Goal: Task Accomplishment & Management: Complete application form

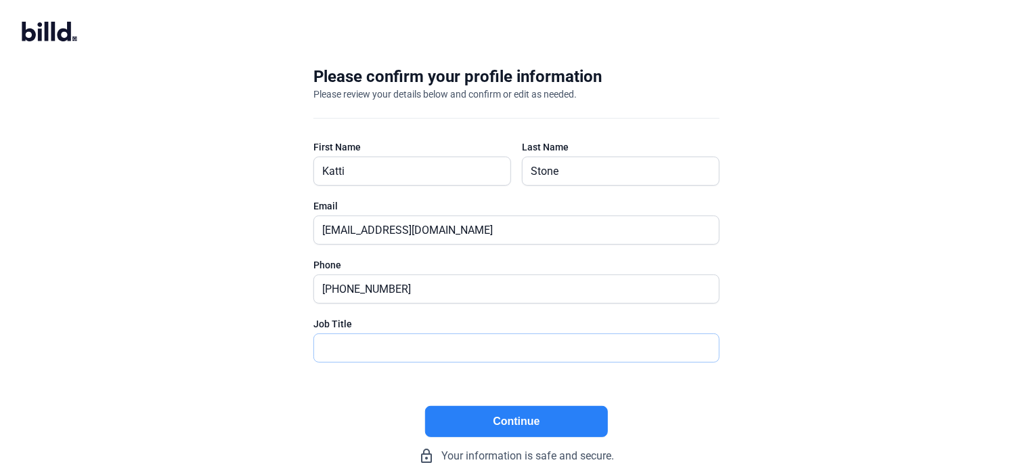
click at [436, 351] on input "text" at bounding box center [516, 348] width 405 height 28
type input "Finance Manager"
click at [507, 421] on button "Continue" at bounding box center [516, 421] width 183 height 31
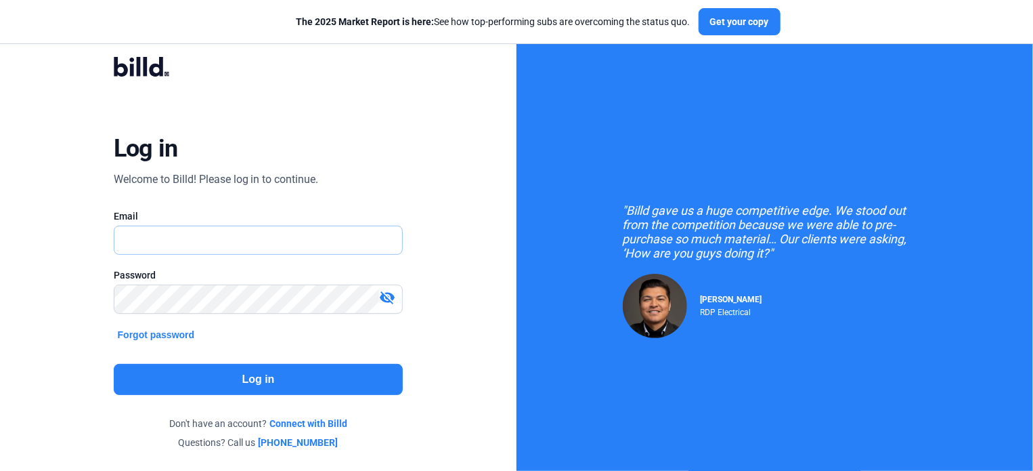
type input "[EMAIL_ADDRESS][DOMAIN_NAME]"
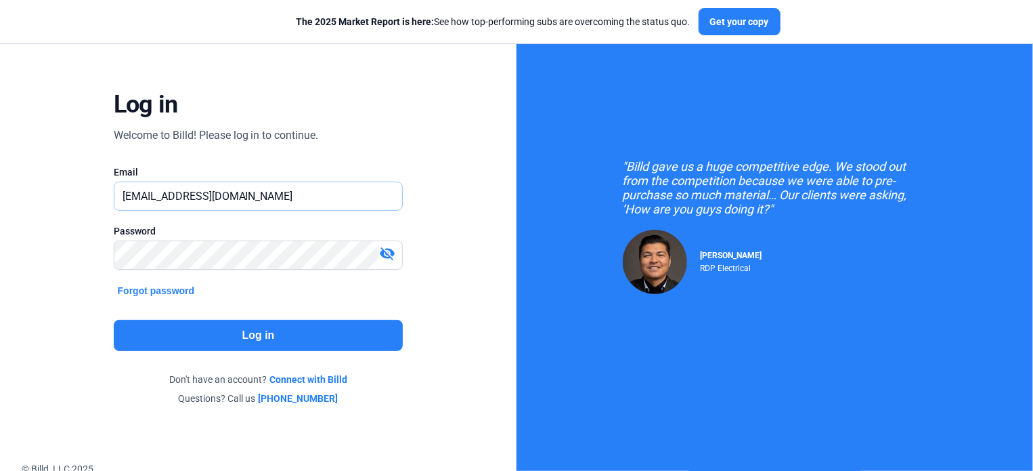
scroll to position [68, 0]
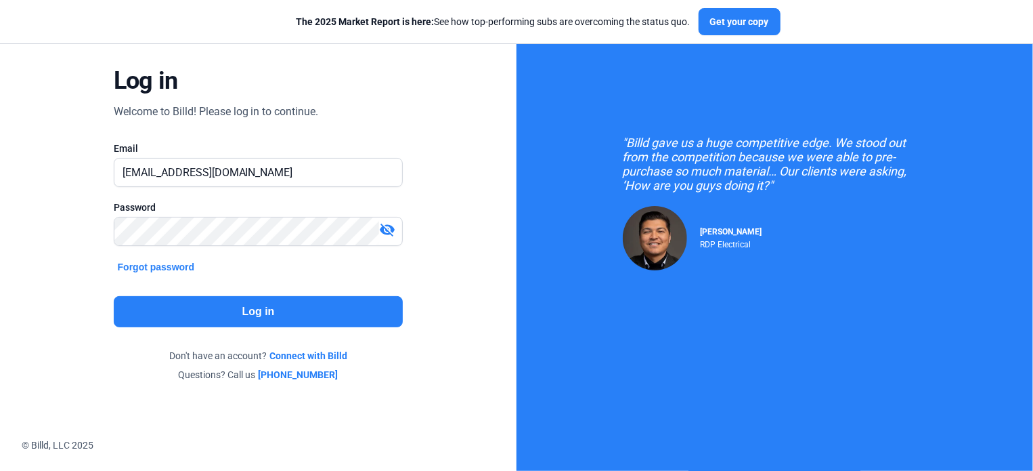
click at [317, 316] on button "Log in" at bounding box center [259, 311] width 290 height 31
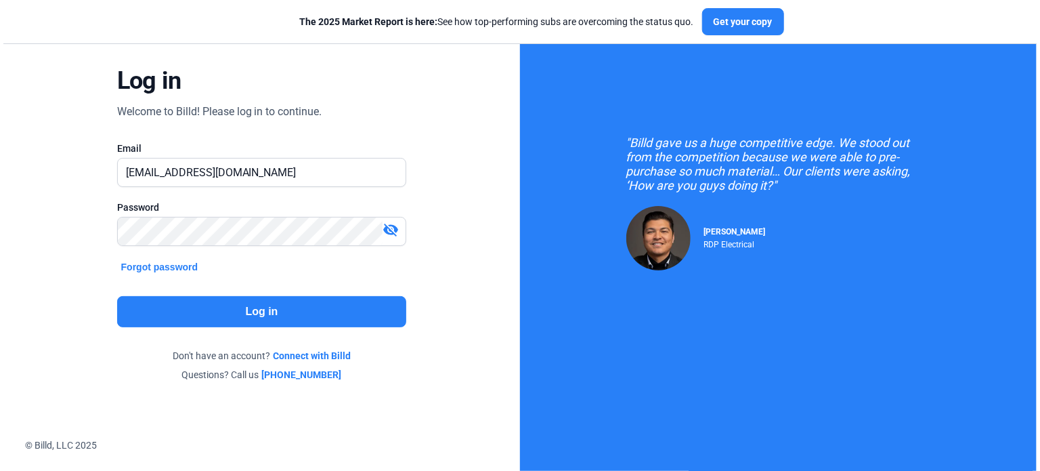
scroll to position [0, 0]
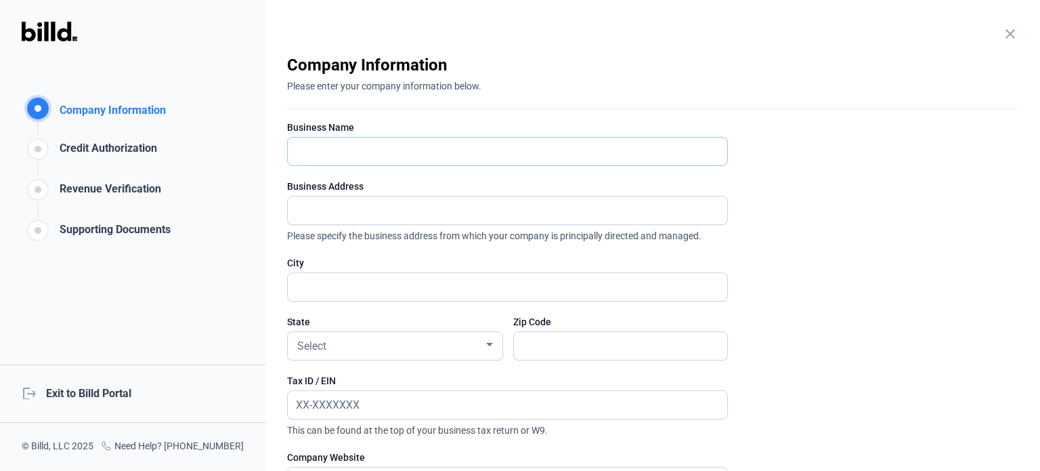
click at [446, 140] on input "text" at bounding box center [500, 151] width 425 height 28
type input "SUGAR HOLLOW SOLAR, INC"
type input "[STREET_ADDRESS][PERSON_NAME]"
type input "Asheville"
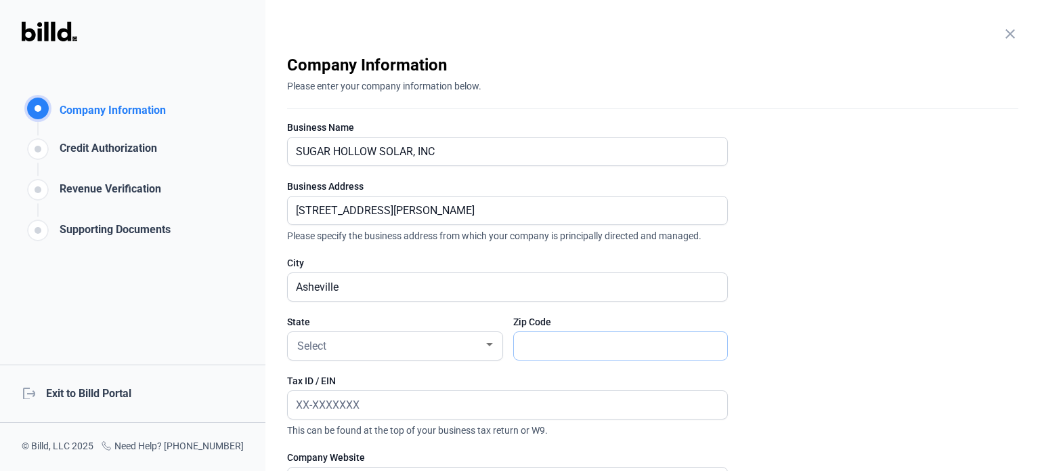
type input "28805"
drag, startPoint x: 390, startPoint y: 204, endPoint x: 276, endPoint y: 213, distance: 114.8
click at [276, 213] on div "close Company Information Please enter your company information below. Business…" at bounding box center [652, 235] width 775 height 471
type input "[STREET_ADDRESS]"
click at [381, 343] on div "Select" at bounding box center [389, 344] width 189 height 19
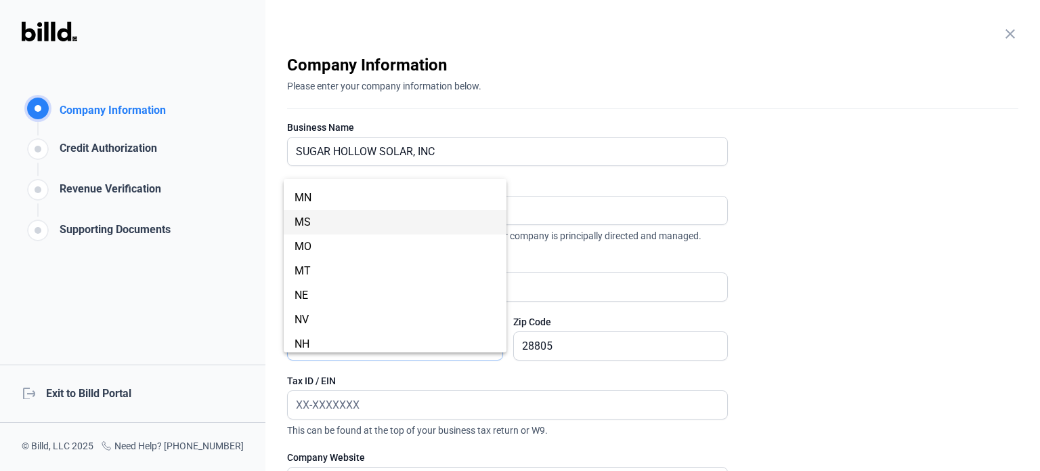
scroll to position [677, 0]
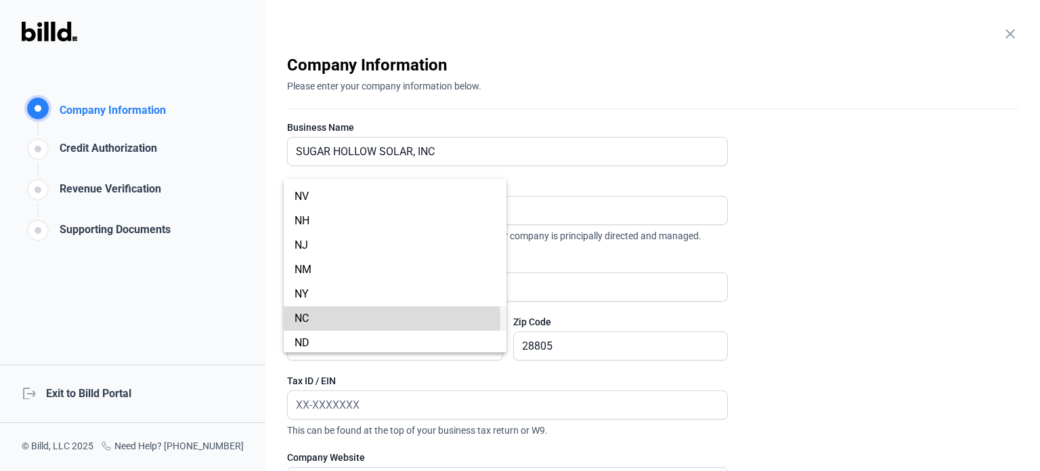
click at [323, 320] on span "NC" at bounding box center [395, 318] width 201 height 24
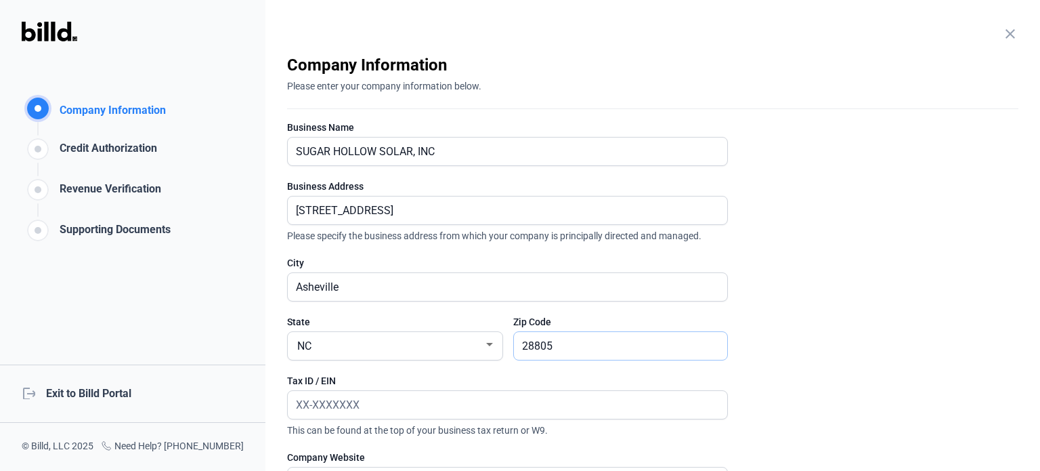
click at [555, 351] on input "28805" at bounding box center [620, 346] width 213 height 28
drag, startPoint x: 556, startPoint y: 349, endPoint x: 523, endPoint y: 344, distance: 33.6
click at [523, 344] on input "28805" at bounding box center [620, 346] width 213 height 28
type input "28806"
click at [863, 303] on enrollment-step "close Company Information Please enter your company information below. Business…" at bounding box center [652, 360] width 731 height 613
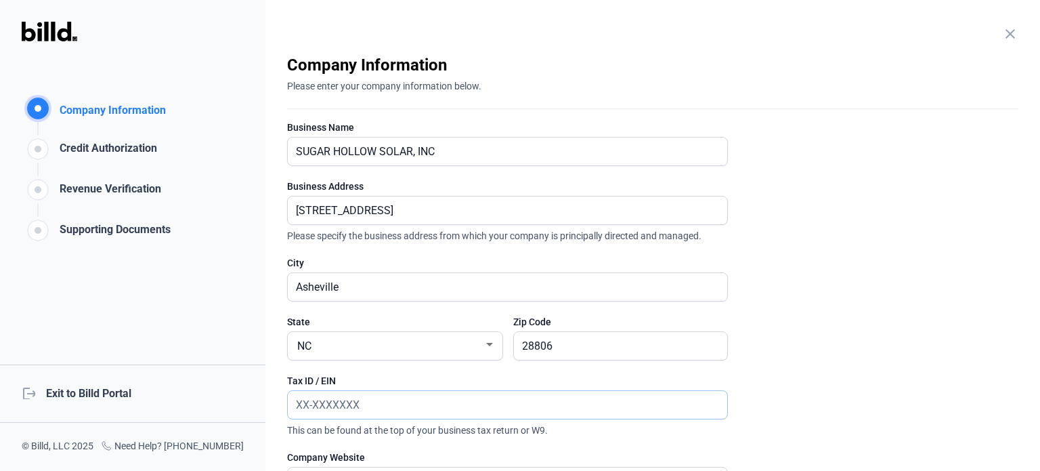
click at [427, 404] on input "text" at bounding box center [500, 405] width 425 height 28
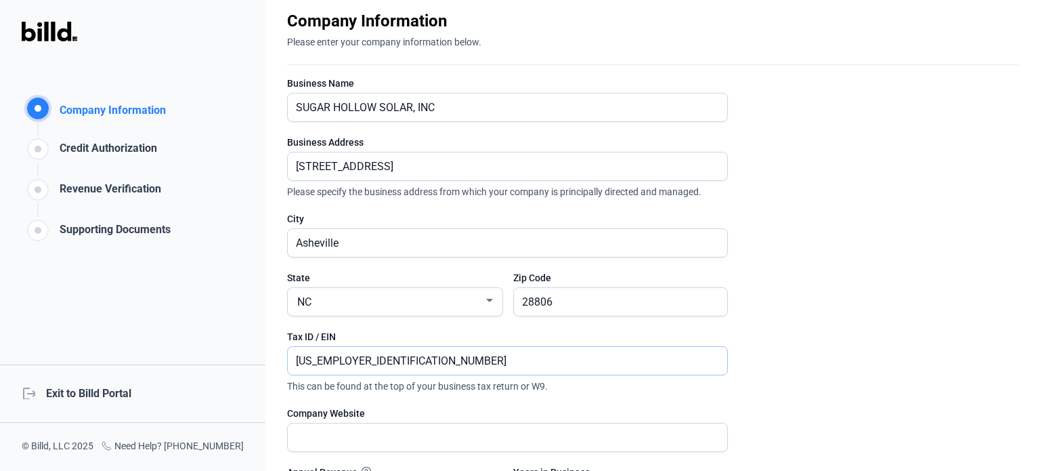
scroll to position [68, 0]
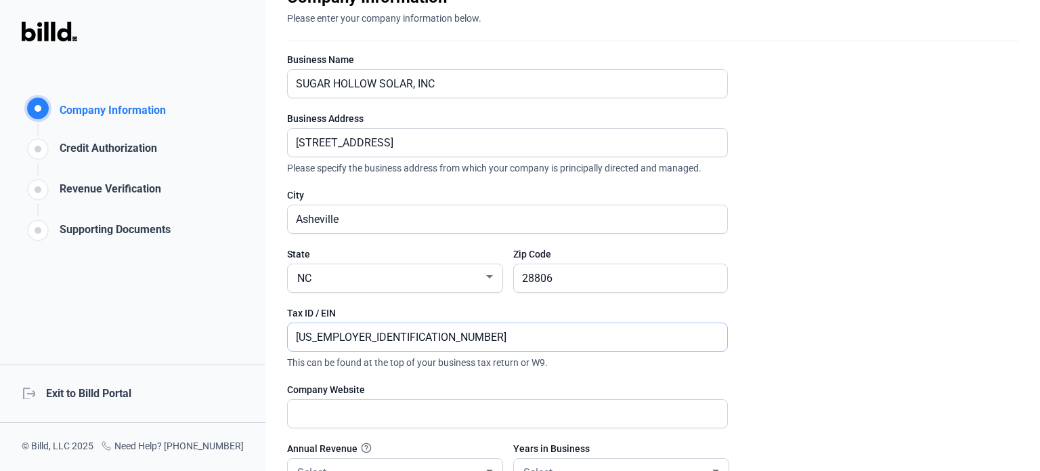
type input "[US_EMPLOYER_IDENTIFICATION_NUMBER]"
click at [393, 410] on input "text" at bounding box center [500, 414] width 425 height 28
click at [397, 408] on input "text" at bounding box center [508, 414] width 440 height 28
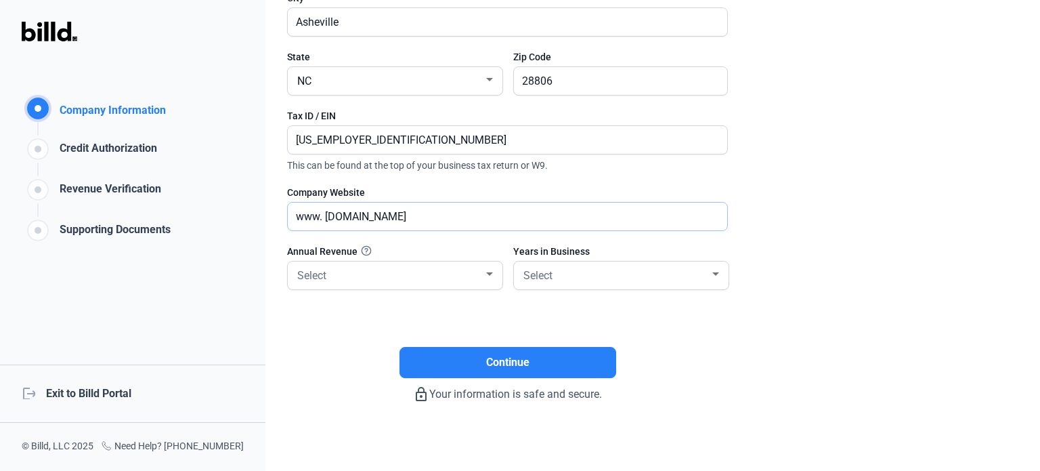
scroll to position [268, 0]
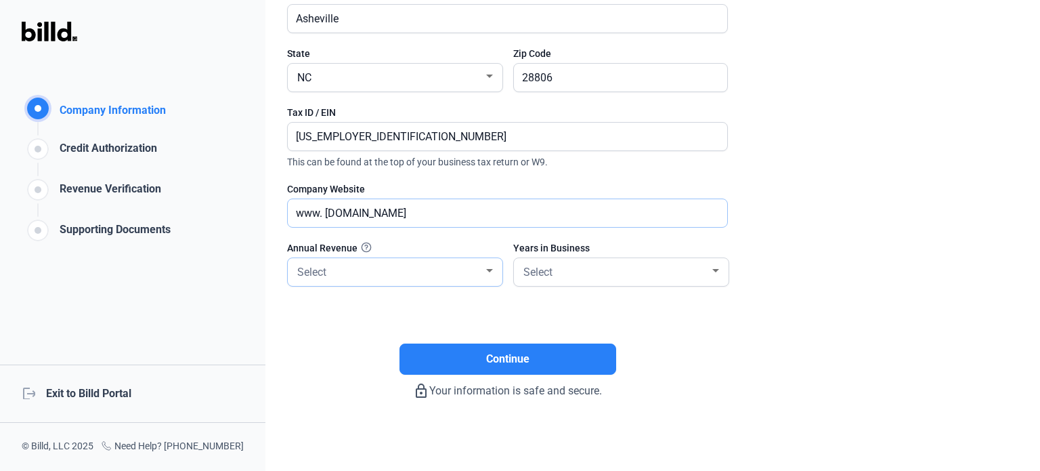
type input "www. [DOMAIN_NAME]"
click at [395, 268] on div "Select" at bounding box center [389, 270] width 189 height 19
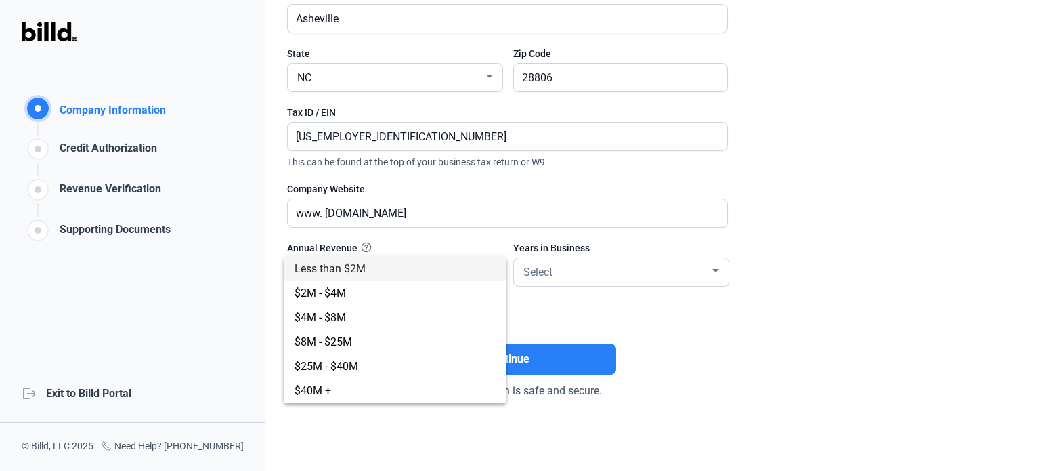
click at [560, 314] on div at bounding box center [520, 235] width 1040 height 471
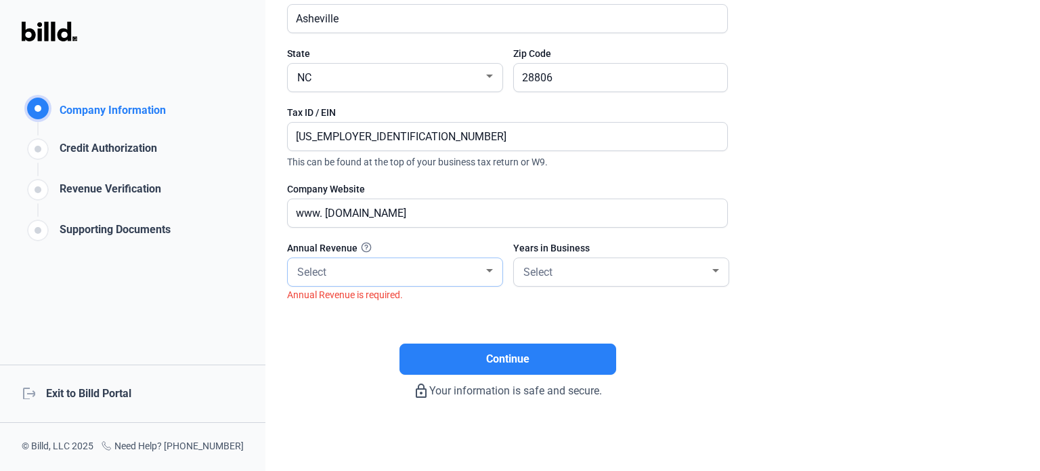
click at [479, 273] on div "Select" at bounding box center [389, 270] width 189 height 19
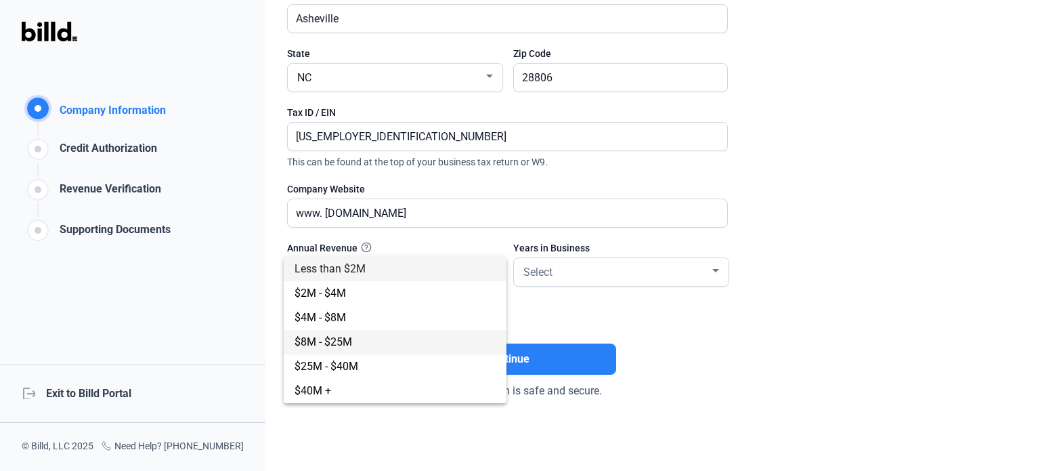
click at [362, 333] on span "$8M - $25M" at bounding box center [395, 342] width 201 height 24
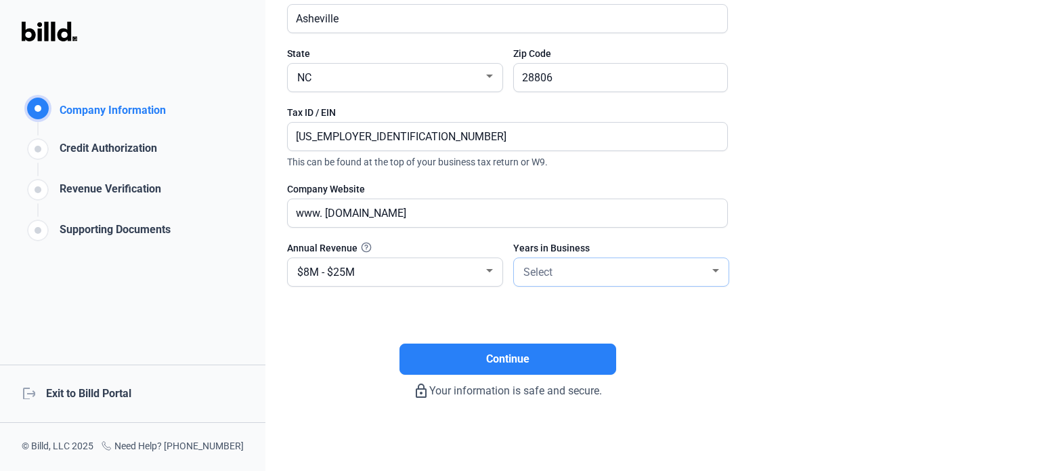
click at [599, 272] on div "Select" at bounding box center [615, 270] width 189 height 19
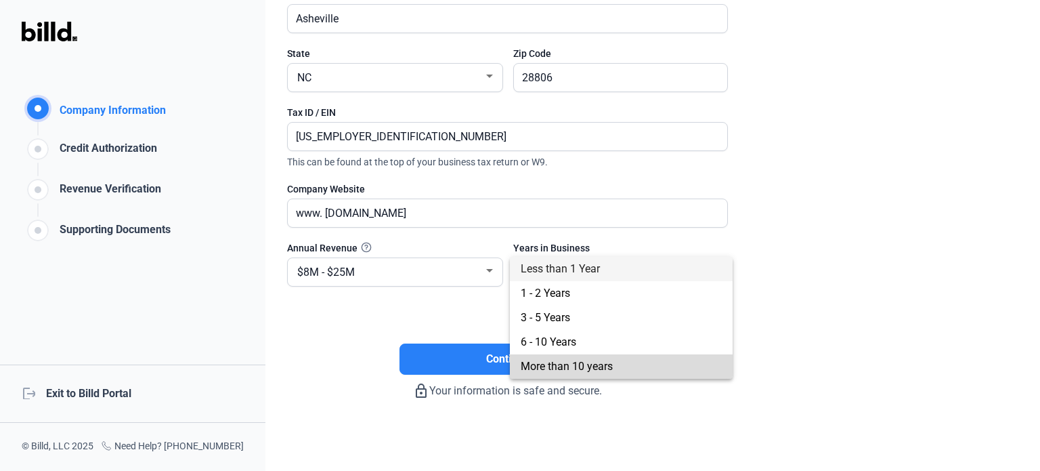
click at [589, 362] on span "More than 10 years" at bounding box center [567, 366] width 92 height 13
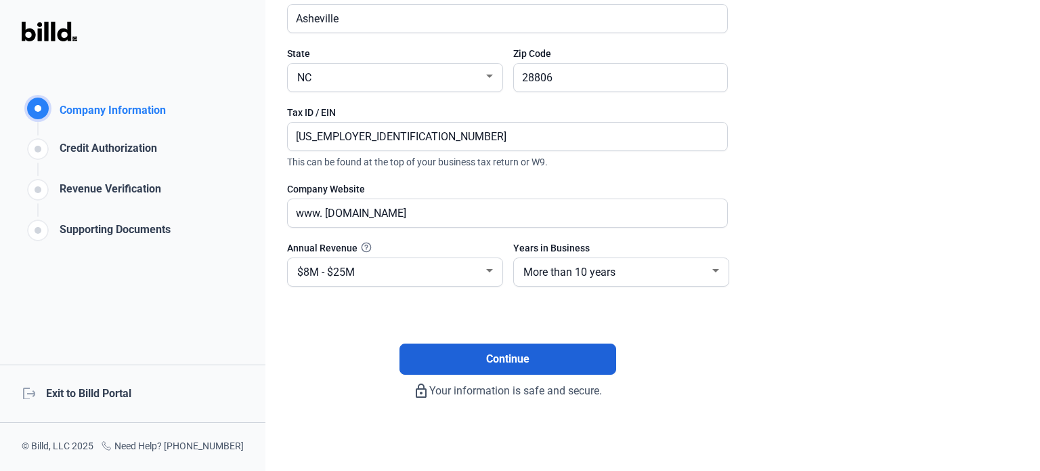
click at [519, 356] on span "Continue" at bounding box center [507, 359] width 43 height 16
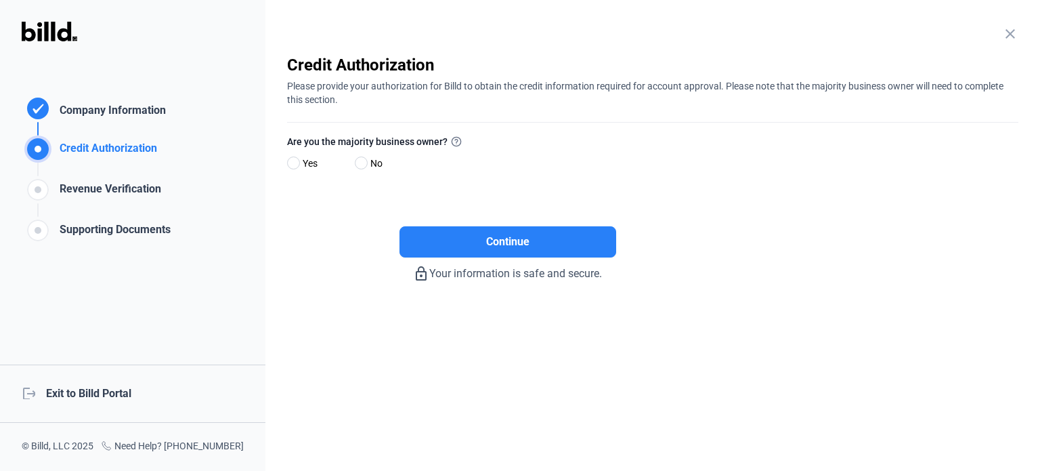
scroll to position [0, 0]
click at [362, 165] on span at bounding box center [361, 162] width 13 height 13
click at [362, 165] on input "No" at bounding box center [360, 163] width 10 height 10
radio input "true"
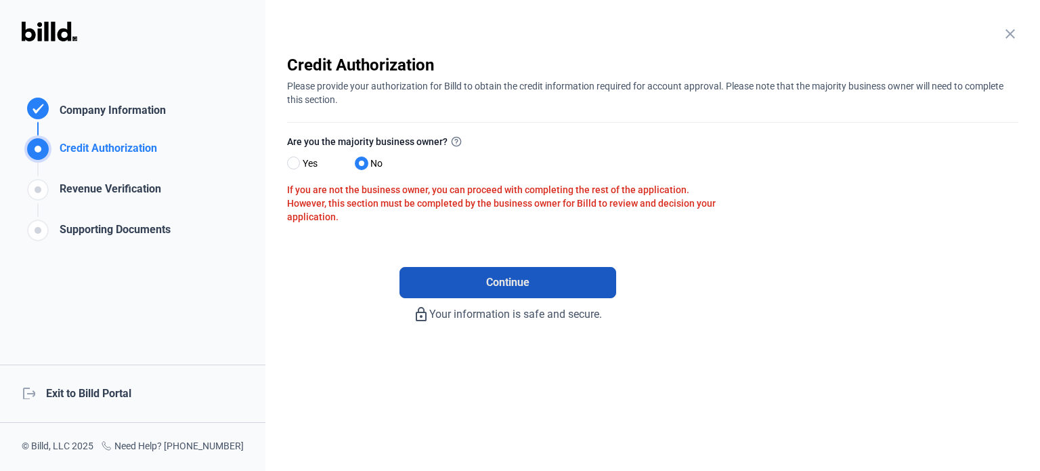
click at [544, 280] on button "Continue" at bounding box center [508, 282] width 217 height 31
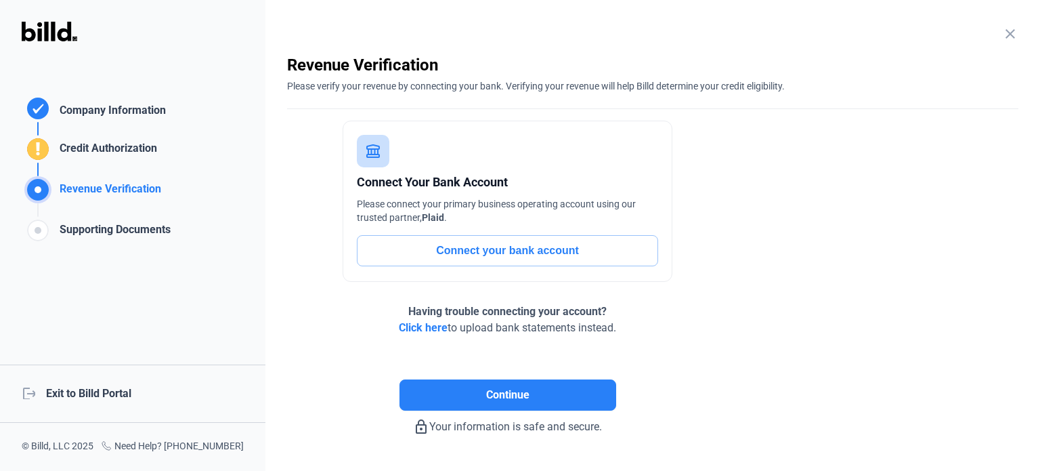
click at [424, 324] on span "Click here" at bounding box center [423, 327] width 49 height 13
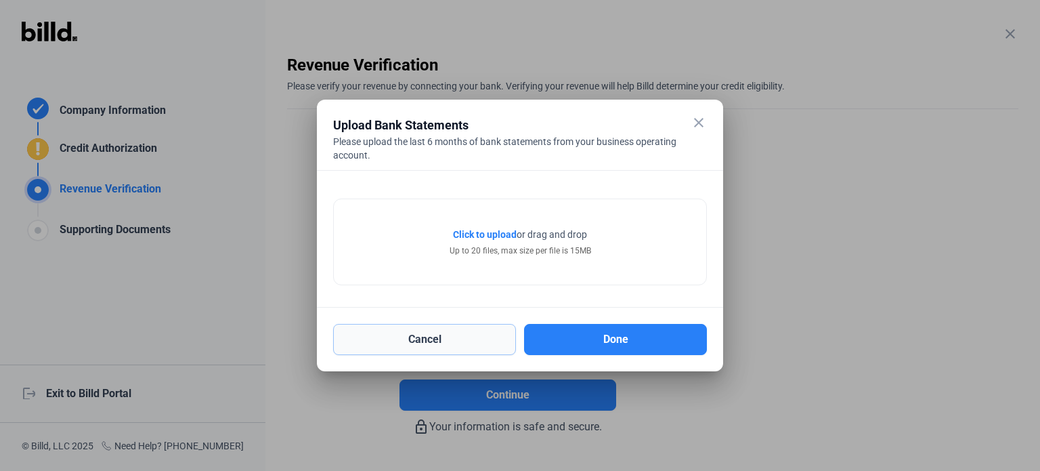
click at [504, 338] on button "Cancel" at bounding box center [424, 339] width 183 height 31
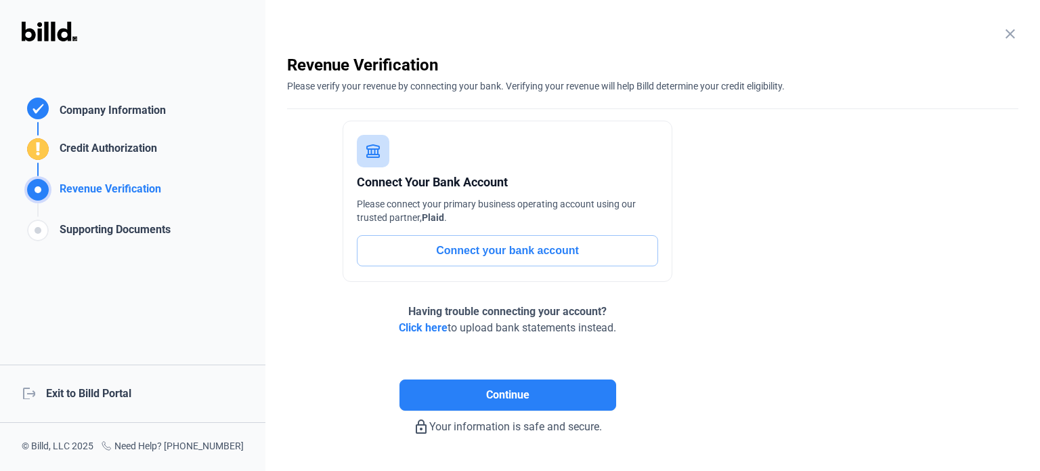
click at [1002, 34] on mat-icon "close" at bounding box center [1010, 34] width 16 height 16
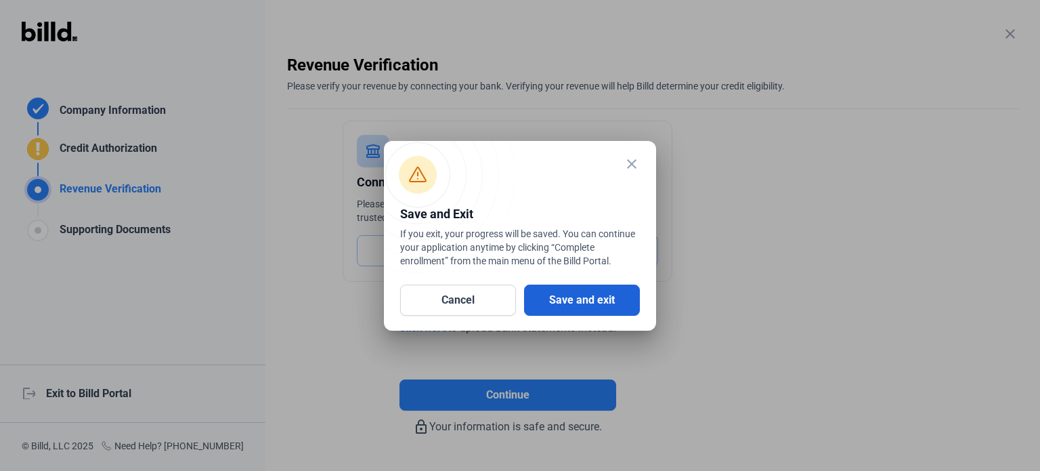
click at [601, 301] on button "Save and exit" at bounding box center [582, 299] width 116 height 31
